Goal: Task Accomplishment & Management: Use online tool/utility

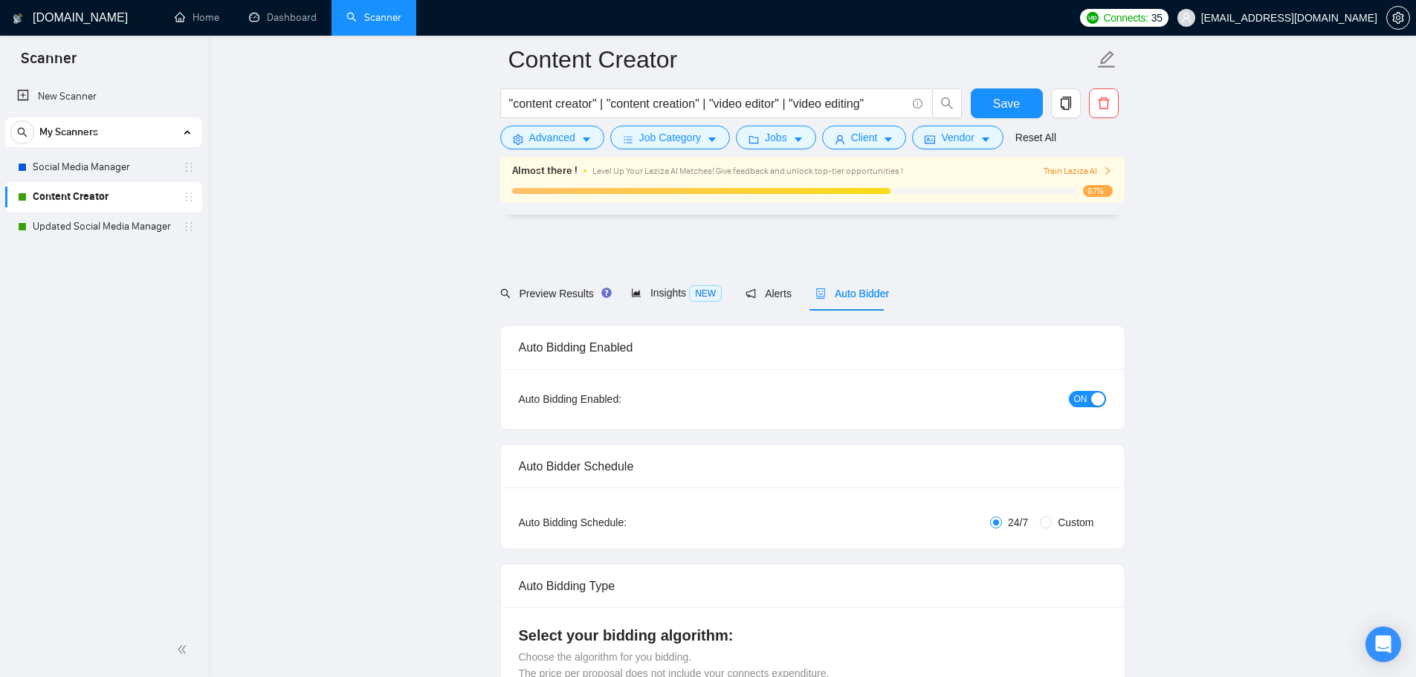
scroll to position [3750, 0]
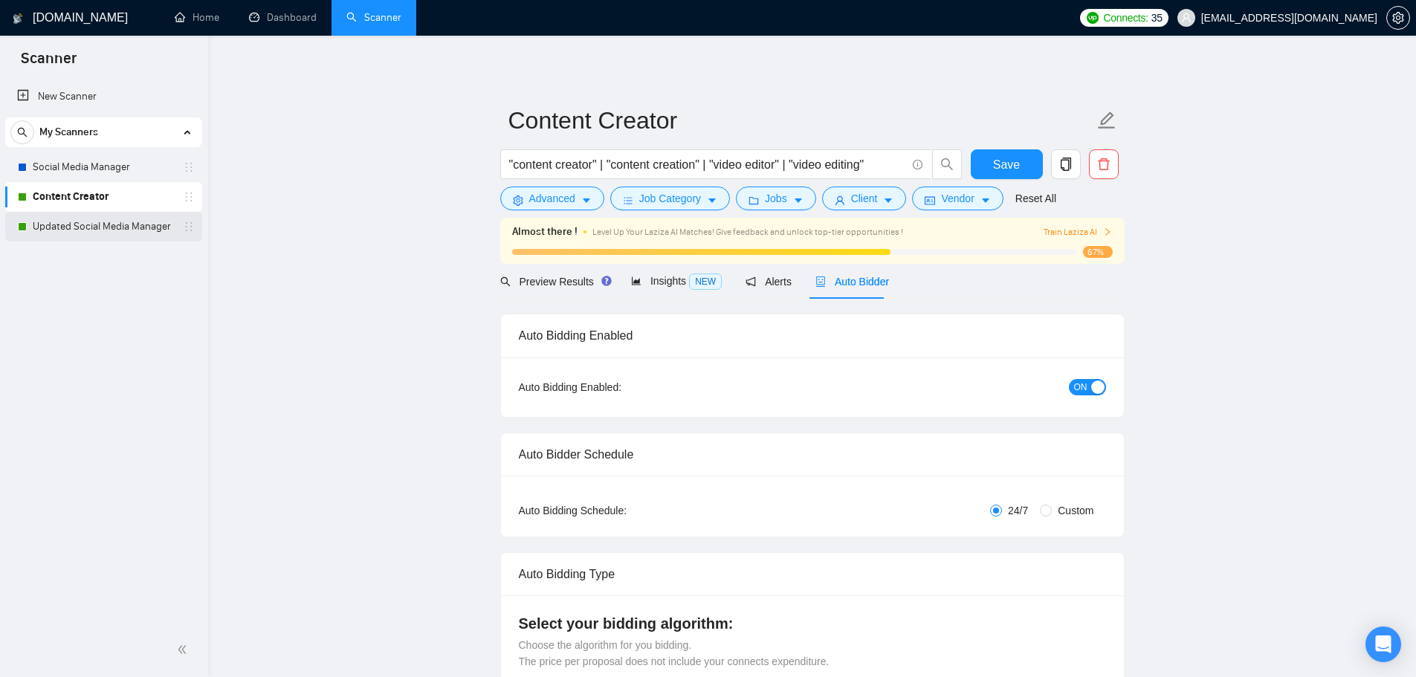
click at [72, 228] on link "Updated Social Media Manager" at bounding box center [103, 227] width 141 height 30
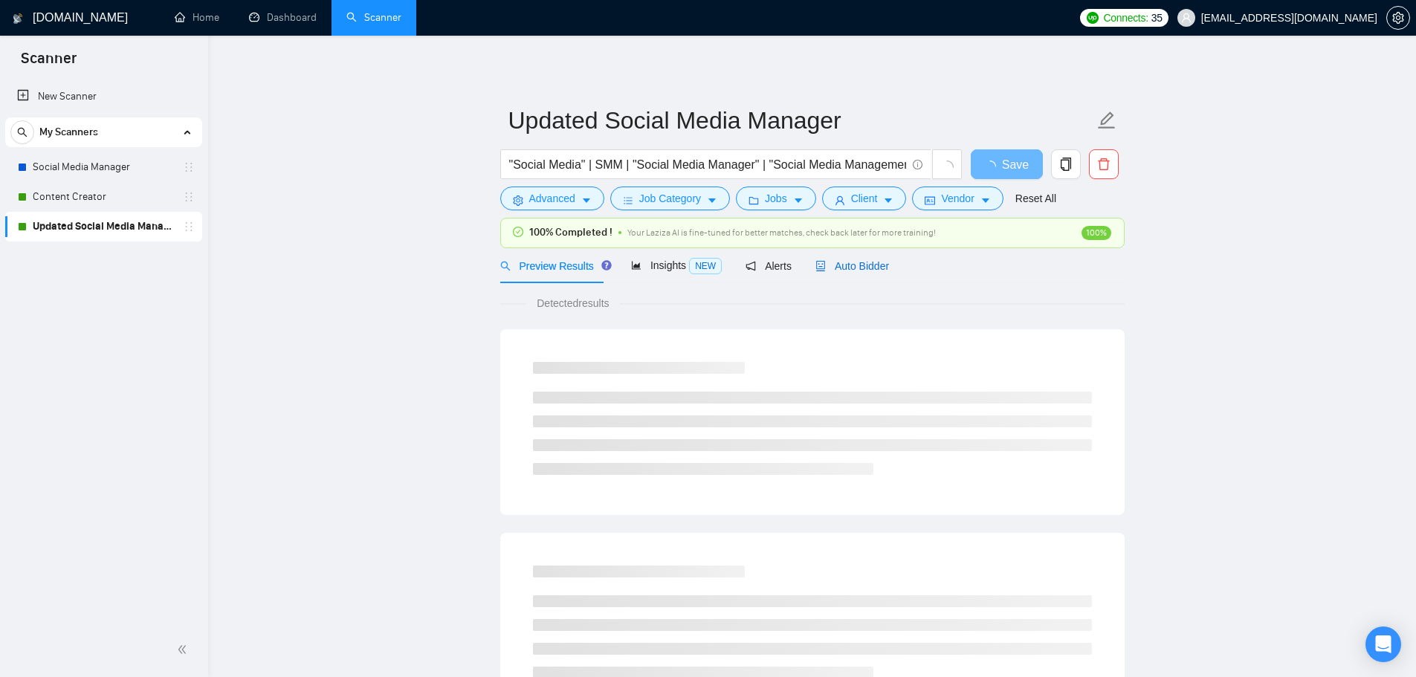
click at [875, 262] on span "Auto Bidder" at bounding box center [853, 266] width 74 height 12
